Goal: Information Seeking & Learning: Learn about a topic

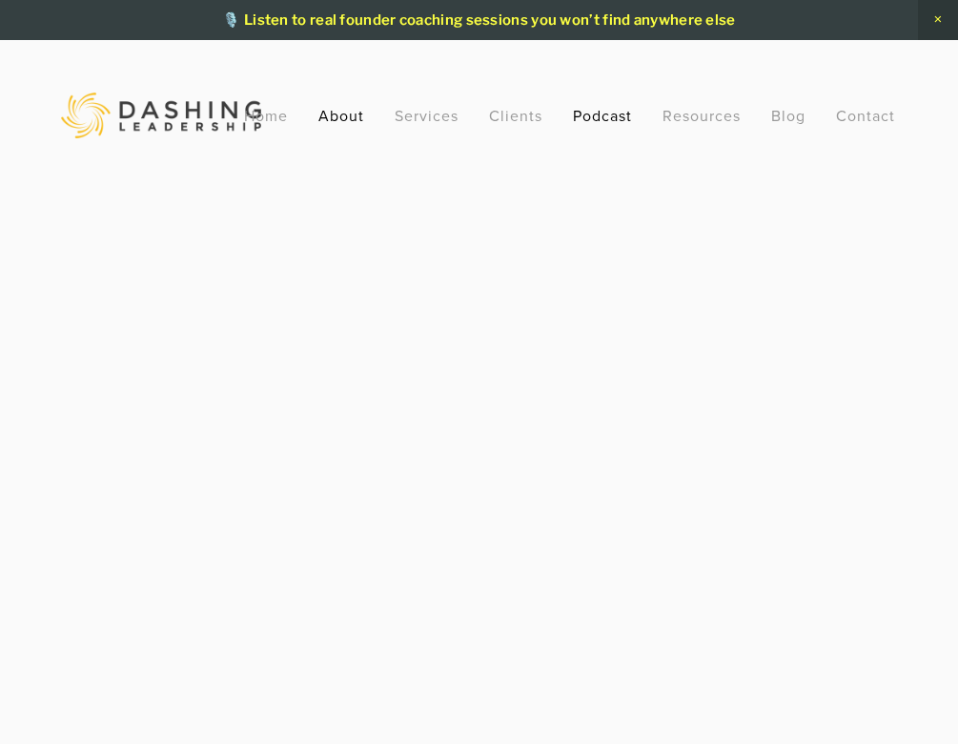
click at [346, 116] on link "About" at bounding box center [342, 115] width 46 height 34
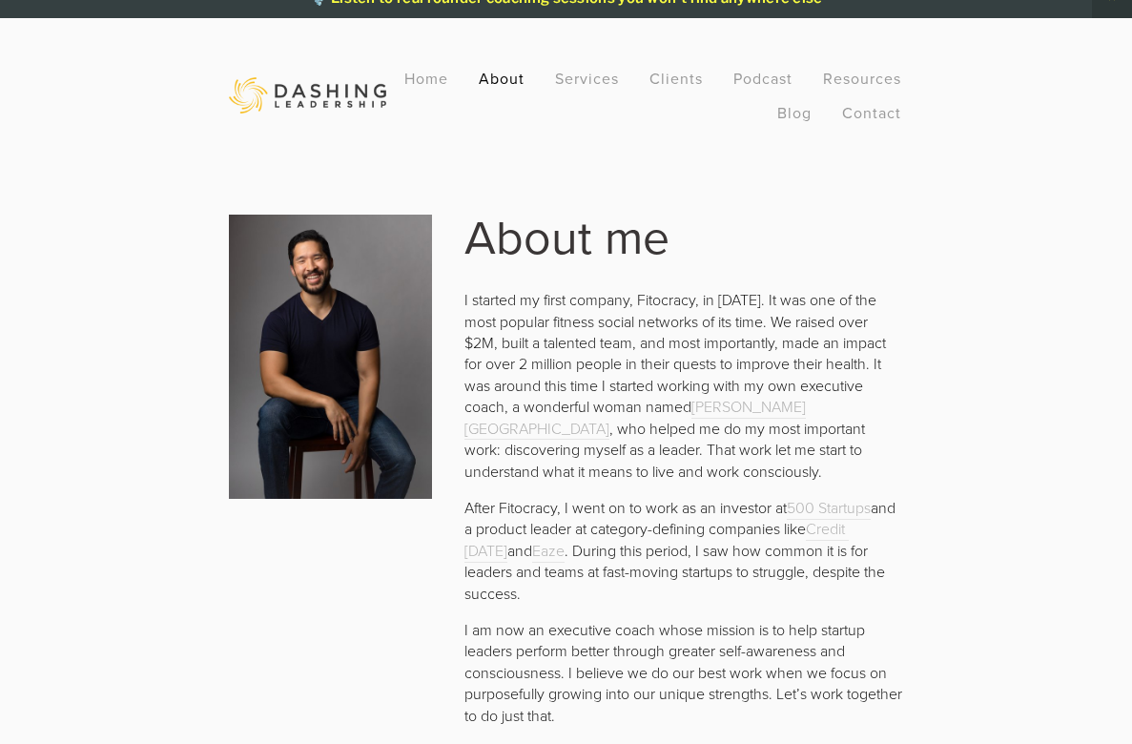
scroll to position [37, 0]
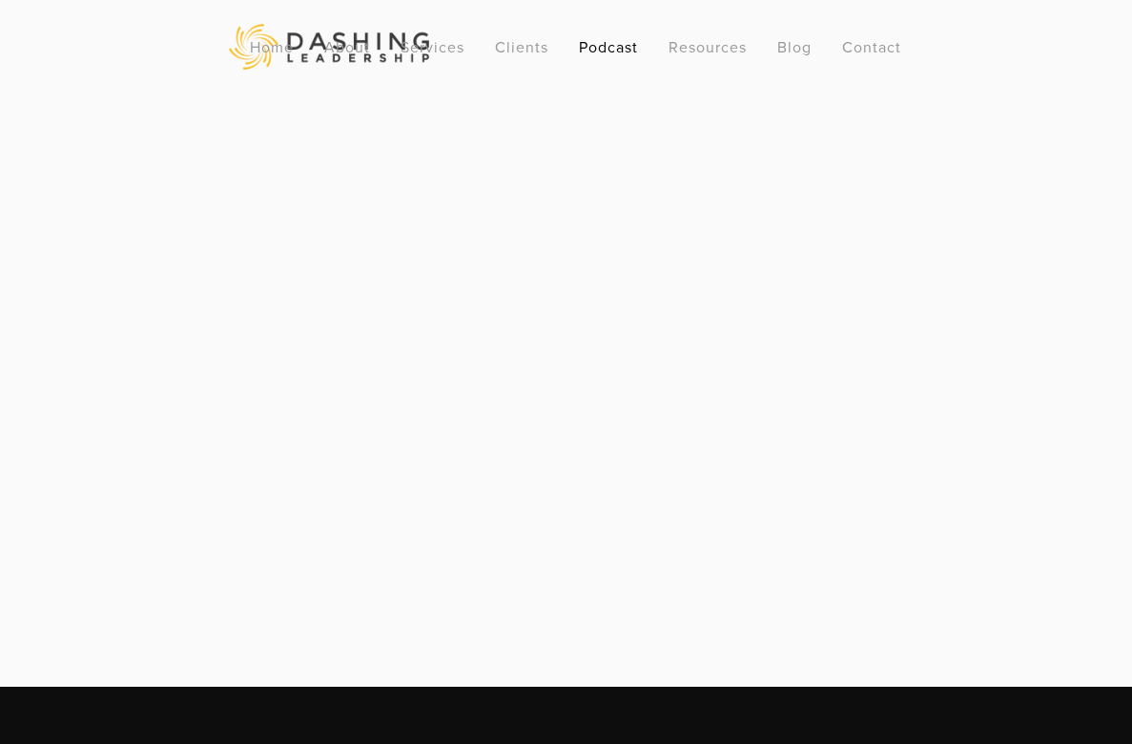
scroll to position [74, 0]
